Goal: Navigation & Orientation: Find specific page/section

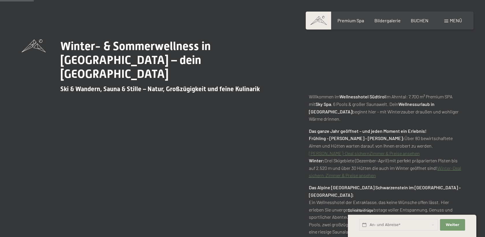
scroll to position [241, 0]
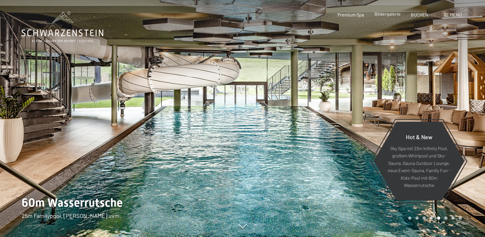
click at [382, 14] on span "Bildergalerie" at bounding box center [388, 13] width 26 height 5
